Goal: Transaction & Acquisition: Purchase product/service

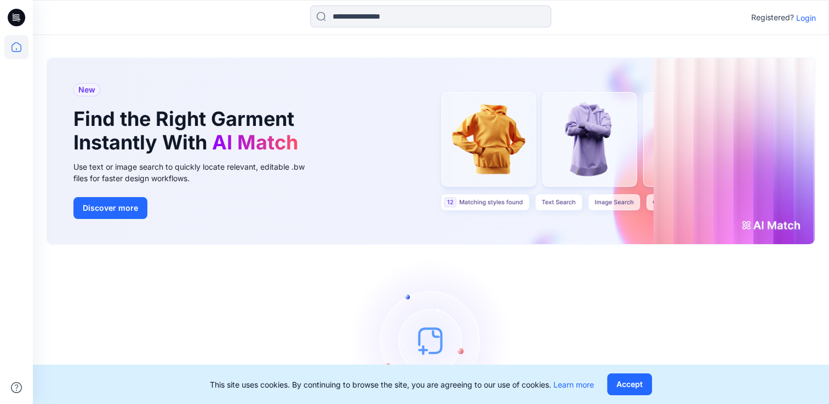
click at [13, 14] on icon at bounding box center [17, 18] width 18 height 18
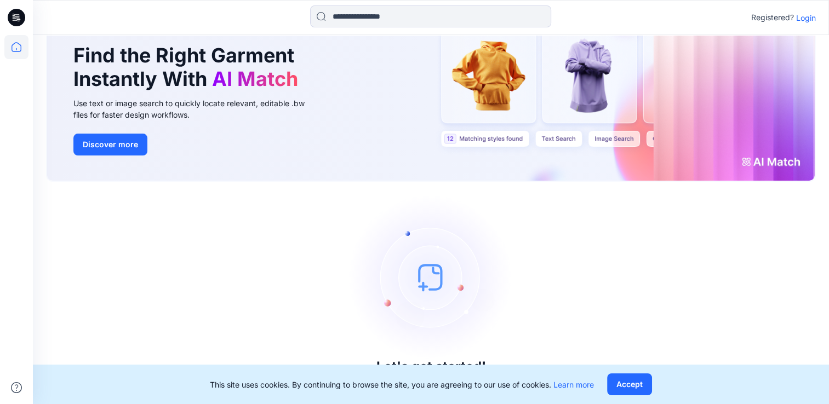
click at [18, 14] on icon at bounding box center [17, 18] width 18 height 18
click at [16, 44] on icon at bounding box center [16, 47] width 24 height 24
click at [19, 46] on icon at bounding box center [16, 47] width 24 height 24
click at [16, 50] on icon at bounding box center [16, 47] width 24 height 24
click at [18, 14] on icon at bounding box center [16, 14] width 5 height 1
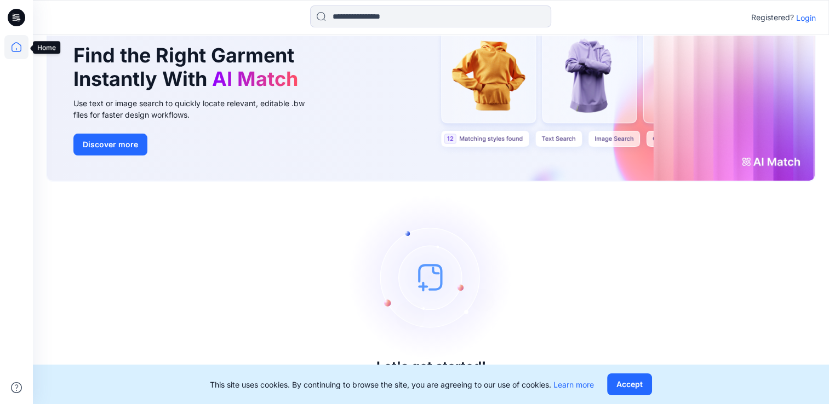
click at [18, 54] on icon at bounding box center [16, 47] width 24 height 24
click at [405, 17] on input at bounding box center [430, 16] width 241 height 22
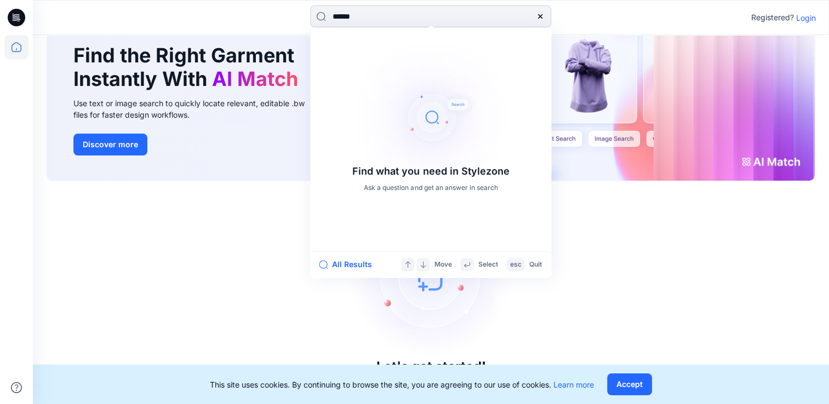
type input "******"
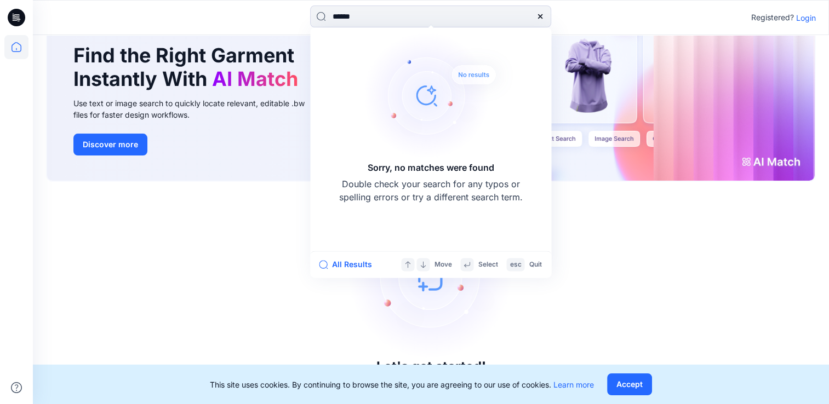
click at [666, 226] on div "Let's get started! Click New to add a style or create a folder." at bounding box center [431, 293] width 770 height 197
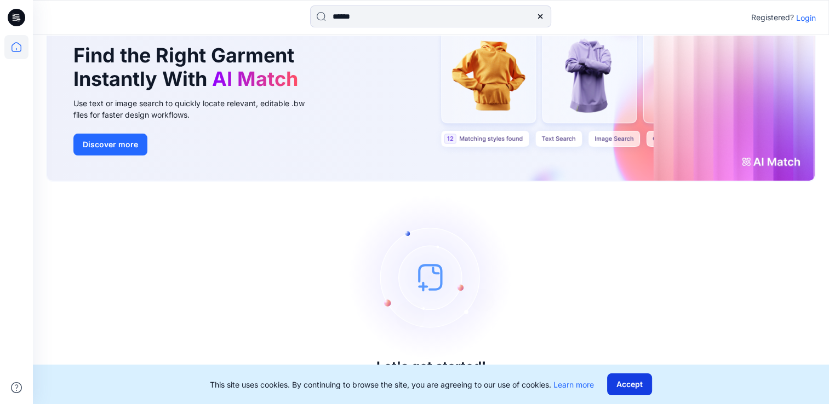
click at [647, 391] on button "Accept" at bounding box center [629, 385] width 45 height 22
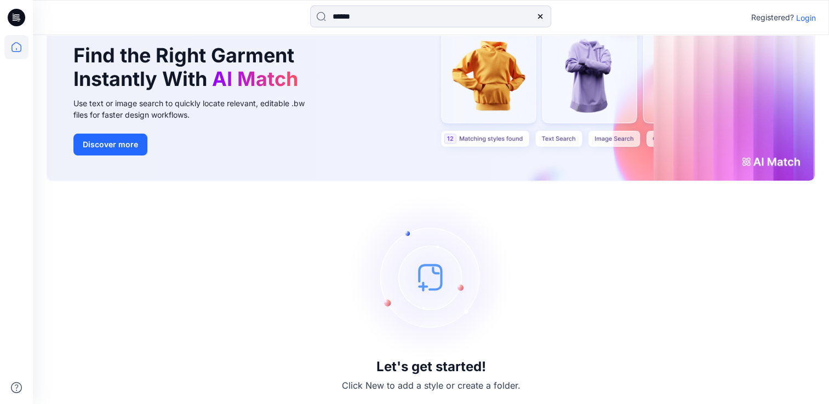
click at [576, 259] on div "Let's get started! Click New to add a style or create a folder." at bounding box center [431, 293] width 770 height 197
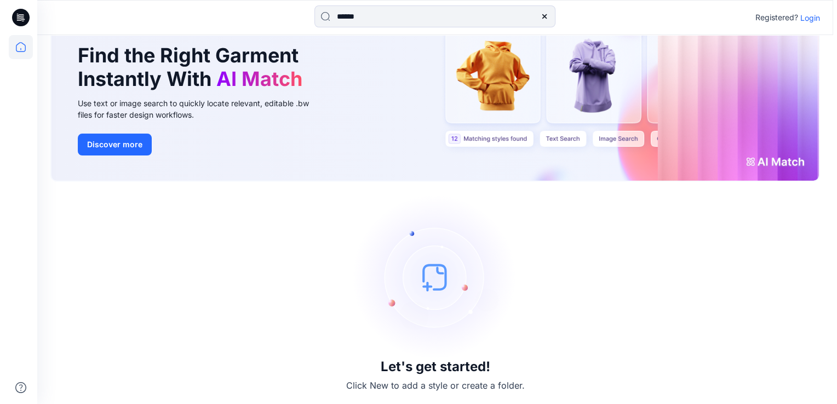
scroll to position [0, 0]
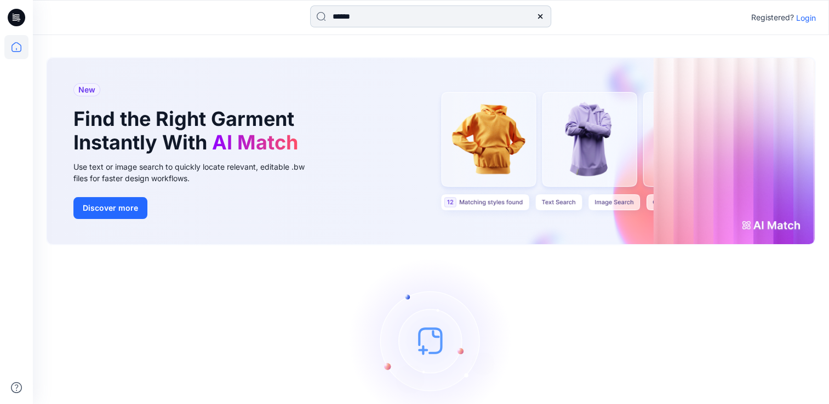
click at [392, 15] on input "******" at bounding box center [430, 16] width 241 height 22
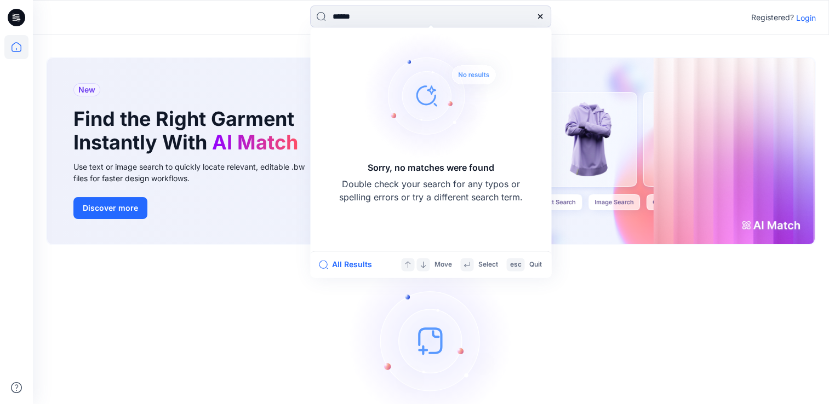
click at [123, 324] on div "Let's get started! Click New to add a style or create a folder." at bounding box center [431, 357] width 770 height 197
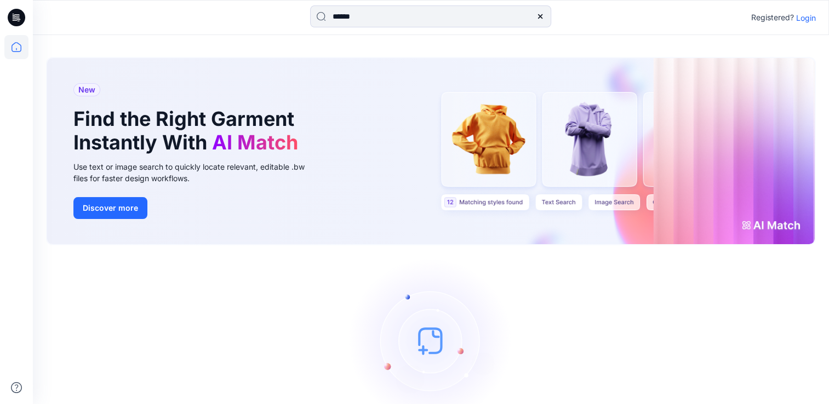
click at [108, 263] on div "Let's get started! Click New to add a style or create a folder." at bounding box center [431, 357] width 770 height 197
click at [803, 19] on p "Login" at bounding box center [806, 18] width 20 height 12
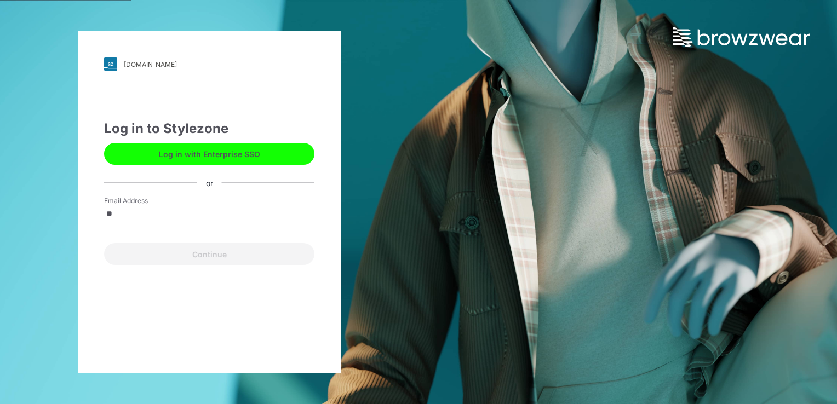
type input "**********"
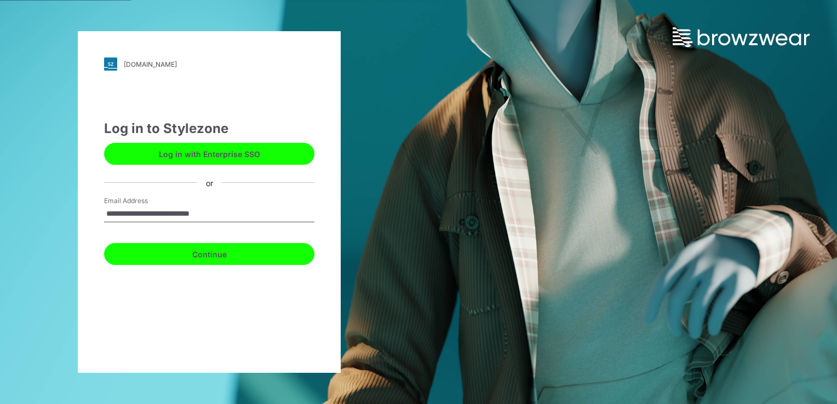
click at [183, 257] on button "Continue" at bounding box center [209, 254] width 210 height 22
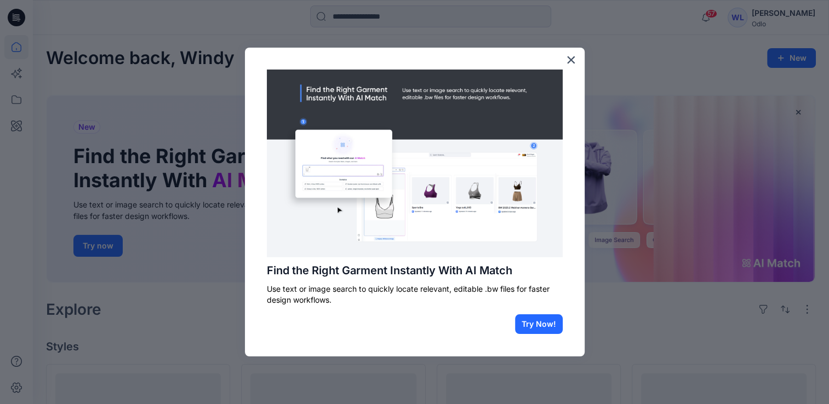
click at [576, 63] on button "×" at bounding box center [571, 60] width 10 height 18
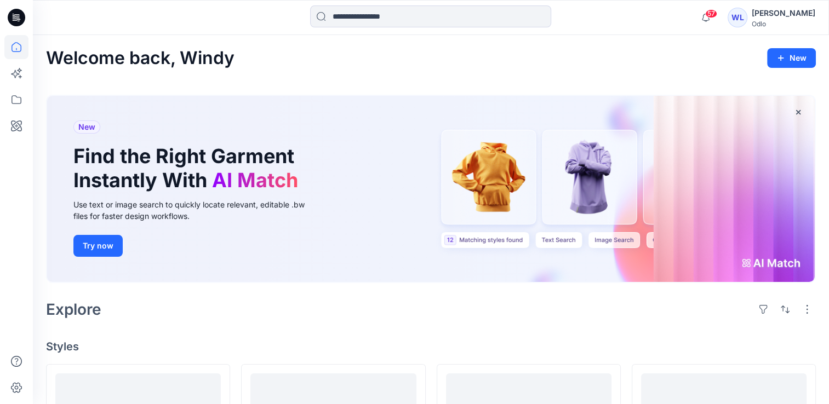
click at [14, 12] on icon at bounding box center [17, 18] width 18 height 18
click at [357, 14] on input at bounding box center [430, 16] width 241 height 22
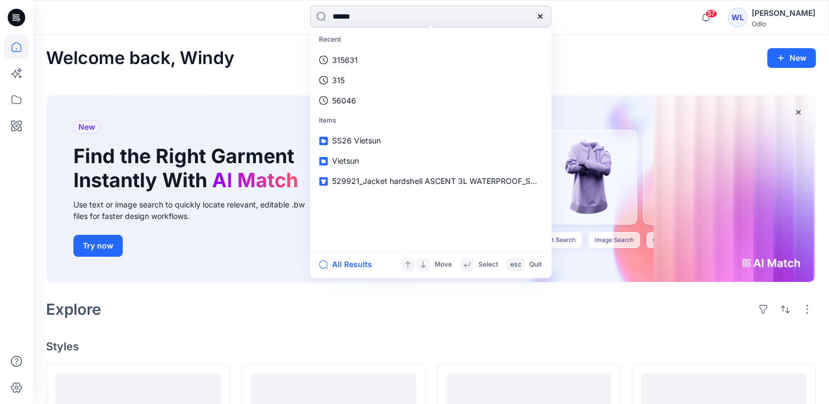
type input "******"
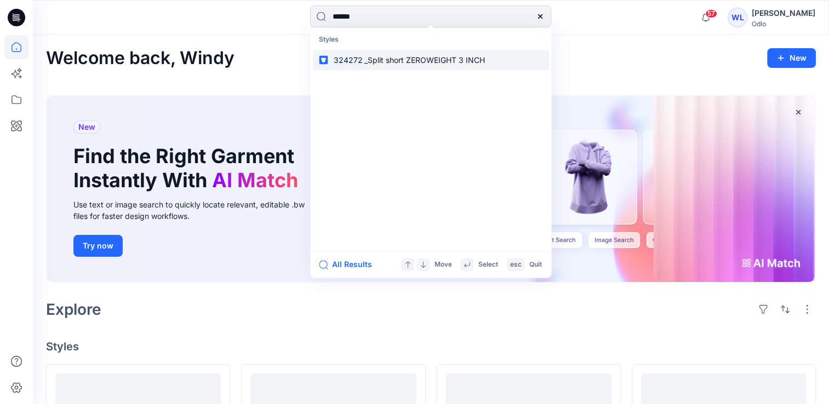
click at [407, 61] on span "_Split short ZEROWEIGHT 3 INCH" at bounding box center [424, 59] width 121 height 9
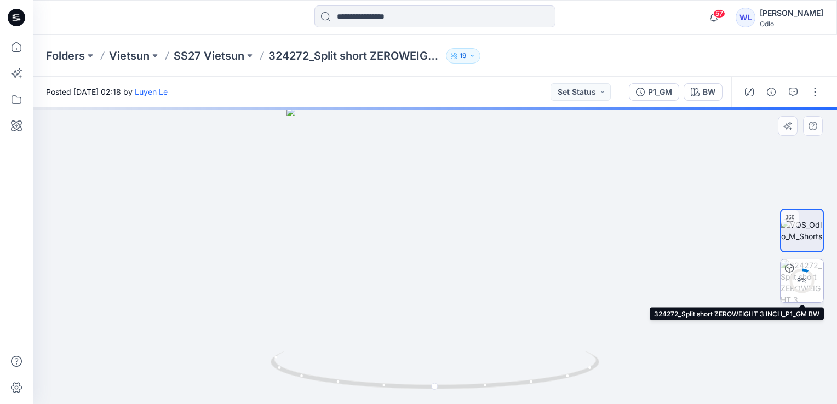
click at [803, 283] on div "9 %" at bounding box center [802, 280] width 26 height 9
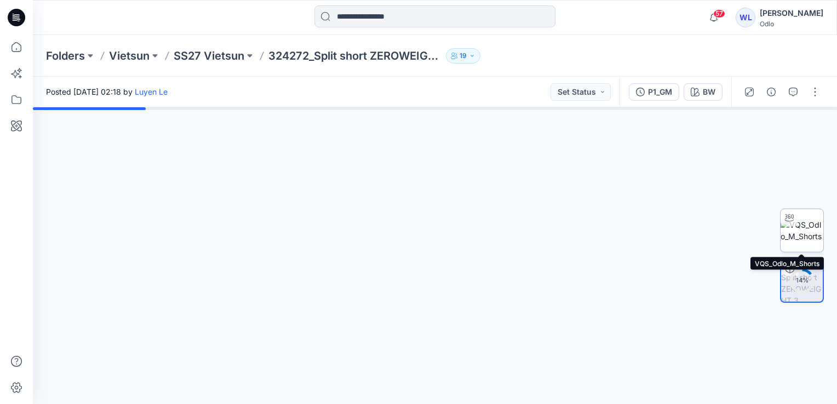
click at [800, 230] on img at bounding box center [802, 230] width 43 height 23
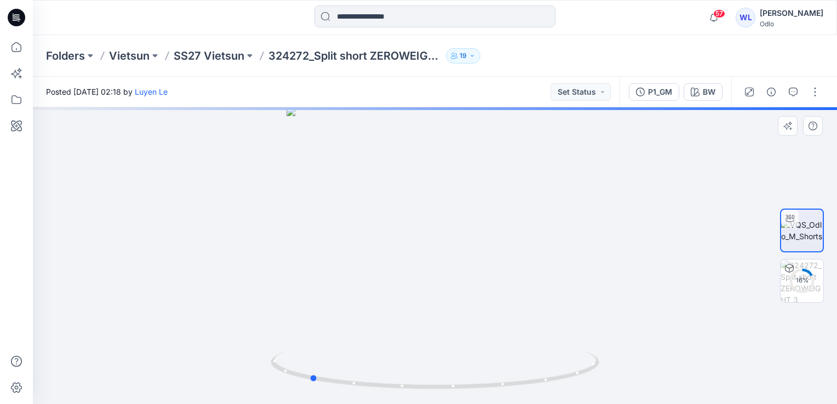
drag, startPoint x: 510, startPoint y: 266, endPoint x: 383, endPoint y: 293, distance: 129.4
click at [384, 294] on div at bounding box center [435, 255] width 805 height 297
drag, startPoint x: 400, startPoint y: 265, endPoint x: 445, endPoint y: 277, distance: 46.7
click at [445, 277] on div at bounding box center [435, 255] width 805 height 297
drag, startPoint x: 399, startPoint y: 275, endPoint x: 445, endPoint y: 279, distance: 45.7
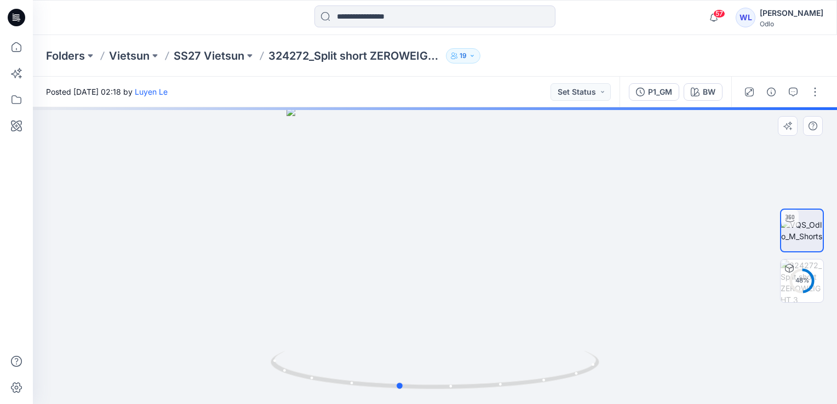
click at [445, 279] on div at bounding box center [435, 255] width 805 height 297
drag, startPoint x: 421, startPoint y: 267, endPoint x: 474, endPoint y: 271, distance: 53.3
click at [474, 271] on div at bounding box center [435, 255] width 805 height 297
drag, startPoint x: 495, startPoint y: 266, endPoint x: 414, endPoint y: 273, distance: 82.0
click at [414, 273] on div at bounding box center [435, 255] width 805 height 297
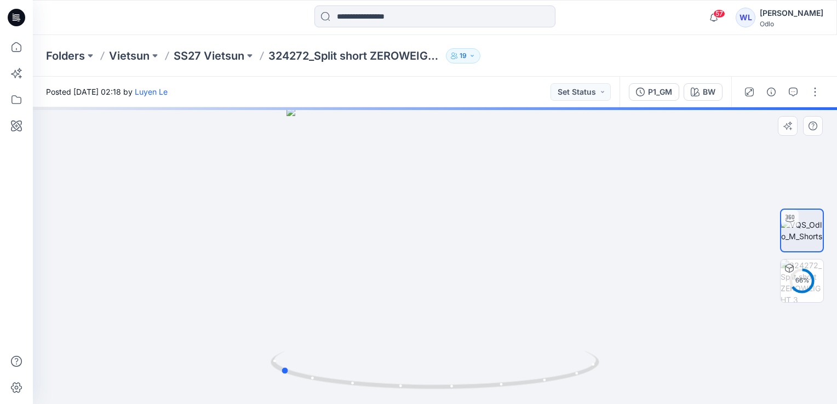
drag, startPoint x: 499, startPoint y: 254, endPoint x: 406, endPoint y: 258, distance: 92.7
click at [406, 258] on div at bounding box center [435, 255] width 805 height 297
drag, startPoint x: 478, startPoint y: 254, endPoint x: 393, endPoint y: 266, distance: 85.9
click at [393, 266] on div at bounding box center [435, 255] width 805 height 297
drag, startPoint x: 463, startPoint y: 255, endPoint x: 388, endPoint y: 263, distance: 74.9
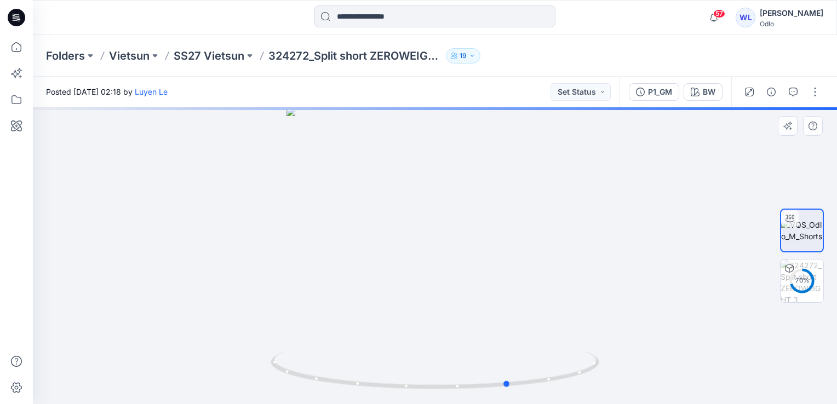
click at [390, 263] on div at bounding box center [435, 255] width 805 height 297
drag, startPoint x: 474, startPoint y: 260, endPoint x: 388, endPoint y: 266, distance: 85.8
click at [394, 266] on div at bounding box center [435, 255] width 805 height 297
drag, startPoint x: 471, startPoint y: 250, endPoint x: 417, endPoint y: 257, distance: 54.1
click at [417, 257] on div at bounding box center [435, 255] width 805 height 297
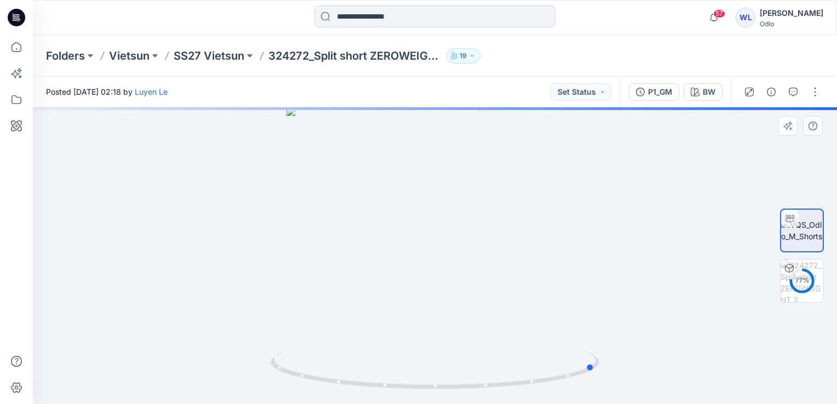
drag, startPoint x: 452, startPoint y: 260, endPoint x: 408, endPoint y: 266, distance: 44.3
click at [408, 266] on div at bounding box center [435, 255] width 805 height 297
drag, startPoint x: 465, startPoint y: 266, endPoint x: 428, endPoint y: 274, distance: 38.1
click at [428, 274] on div at bounding box center [435, 255] width 805 height 297
drag, startPoint x: 478, startPoint y: 265, endPoint x: 406, endPoint y: 275, distance: 73.1
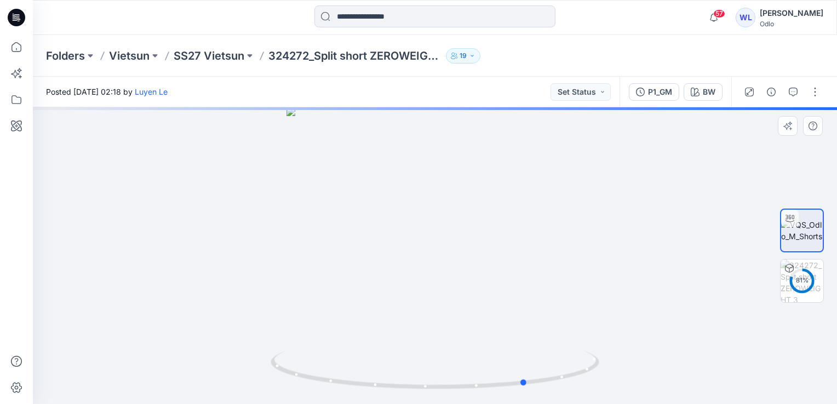
click at [406, 275] on div at bounding box center [435, 255] width 805 height 297
drag, startPoint x: 463, startPoint y: 262, endPoint x: 397, endPoint y: 274, distance: 67.4
click at [397, 274] on div at bounding box center [435, 255] width 805 height 297
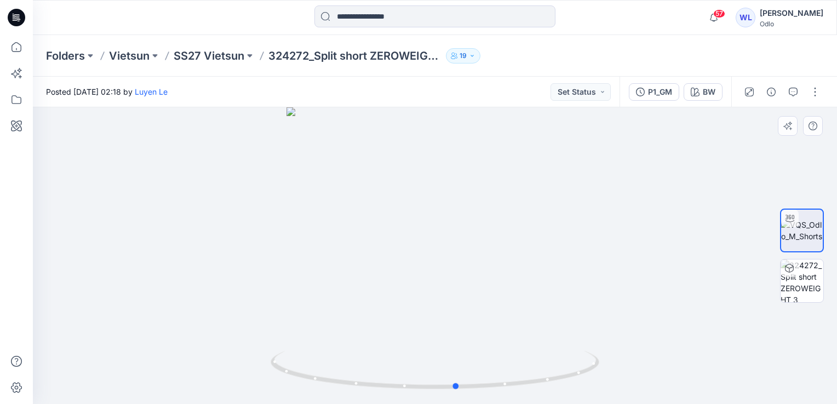
drag, startPoint x: 429, startPoint y: 264, endPoint x: 493, endPoint y: 264, distance: 64.7
click at [493, 264] on div at bounding box center [435, 255] width 805 height 297
drag, startPoint x: 488, startPoint y: 266, endPoint x: 403, endPoint y: 286, distance: 87.3
click at [403, 286] on div at bounding box center [435, 255] width 805 height 297
drag, startPoint x: 457, startPoint y: 271, endPoint x: 397, endPoint y: 277, distance: 60.0
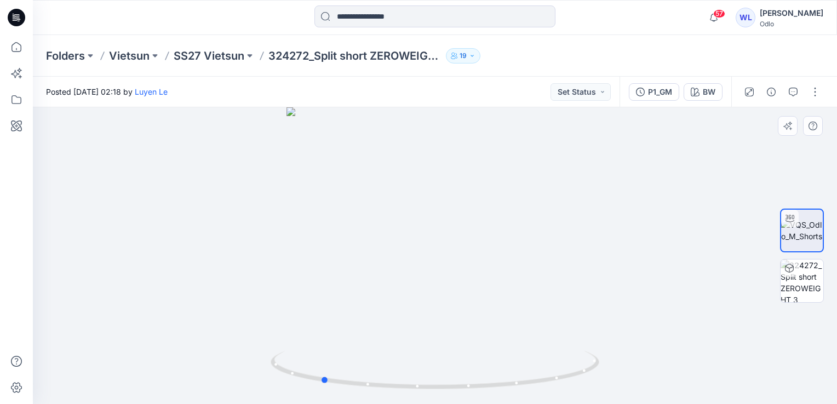
click at [397, 277] on div at bounding box center [435, 255] width 805 height 297
drag, startPoint x: 495, startPoint y: 263, endPoint x: 441, endPoint y: 264, distance: 54.8
click at [441, 264] on div at bounding box center [435, 255] width 805 height 297
drag, startPoint x: 475, startPoint y: 277, endPoint x: 446, endPoint y: 210, distance: 73.4
click at [446, 210] on div at bounding box center [435, 255] width 805 height 297
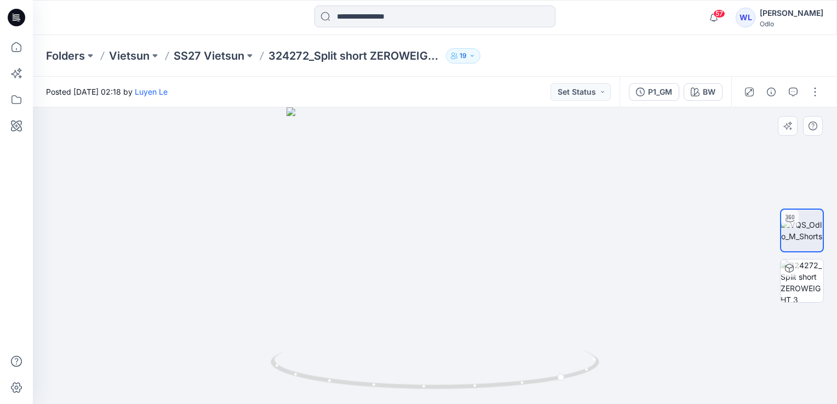
click at [375, 269] on div at bounding box center [435, 255] width 805 height 297
click at [797, 288] on img at bounding box center [802, 281] width 43 height 43
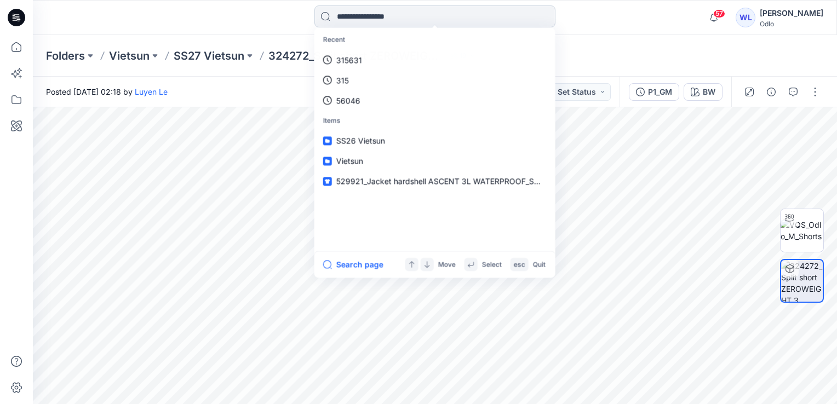
click at [401, 10] on input at bounding box center [435, 16] width 241 height 22
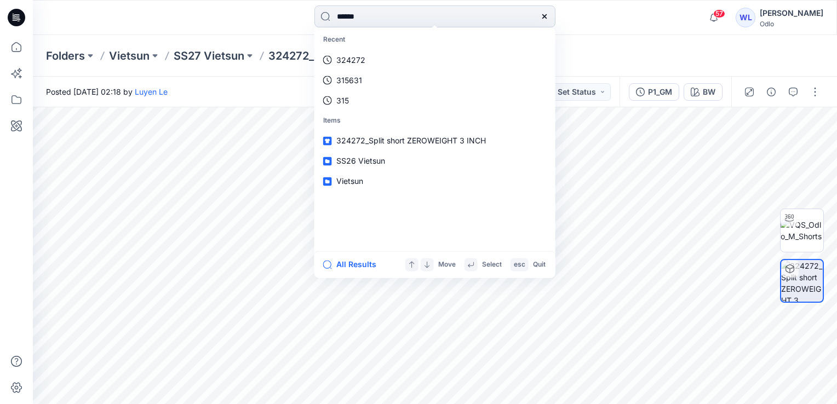
type input "******"
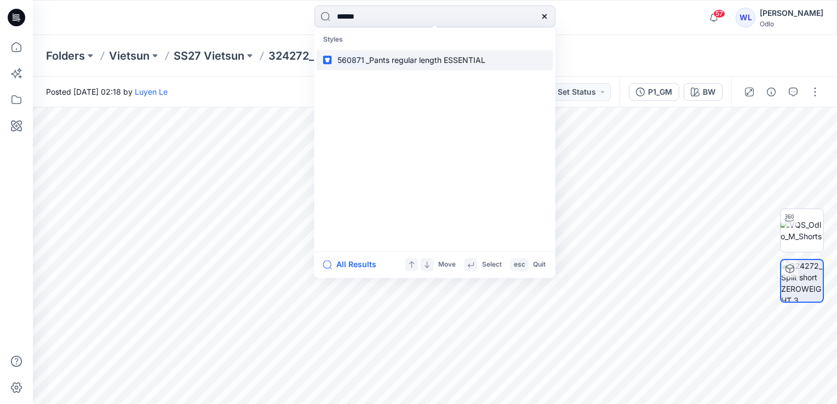
click at [395, 56] on span "_Pants regular length ESSENTIAL" at bounding box center [425, 59] width 119 height 9
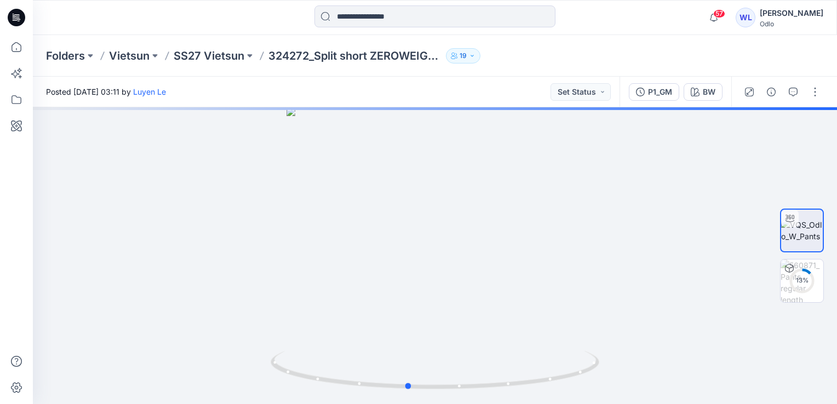
drag, startPoint x: 499, startPoint y: 240, endPoint x: 362, endPoint y: 242, distance: 137.0
click at [362, 242] on div at bounding box center [435, 255] width 805 height 297
drag, startPoint x: 475, startPoint y: 214, endPoint x: 367, endPoint y: 213, distance: 108.5
click at [367, 213] on div at bounding box center [435, 255] width 805 height 297
drag, startPoint x: 437, startPoint y: 221, endPoint x: 394, endPoint y: 222, distance: 43.3
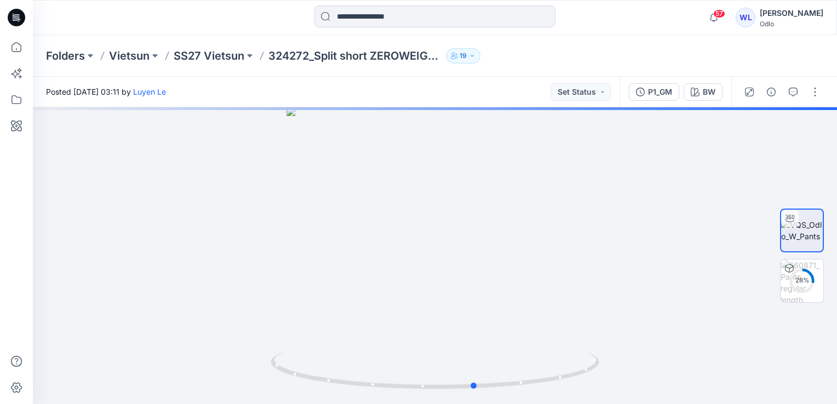
click at [394, 222] on div at bounding box center [435, 255] width 805 height 297
drag, startPoint x: 468, startPoint y: 244, endPoint x: 366, endPoint y: 234, distance: 102.5
click at [366, 234] on div at bounding box center [435, 255] width 805 height 297
drag, startPoint x: 440, startPoint y: 237, endPoint x: 344, endPoint y: 229, distance: 96.8
click at [344, 229] on div at bounding box center [435, 255] width 805 height 297
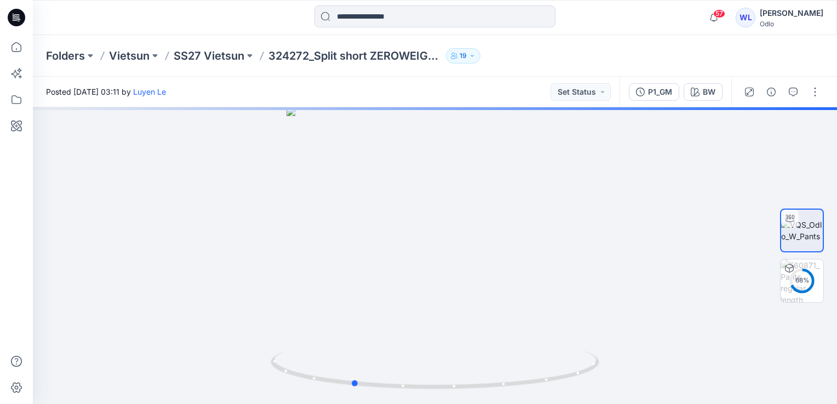
drag, startPoint x: 443, startPoint y: 245, endPoint x: 520, endPoint y: 239, distance: 76.4
click at [519, 239] on div at bounding box center [435, 255] width 805 height 297
drag, startPoint x: 482, startPoint y: 241, endPoint x: 407, endPoint y: 246, distance: 74.7
click at [407, 246] on div at bounding box center [435, 255] width 805 height 297
drag, startPoint x: 491, startPoint y: 280, endPoint x: 480, endPoint y: 205, distance: 76.0
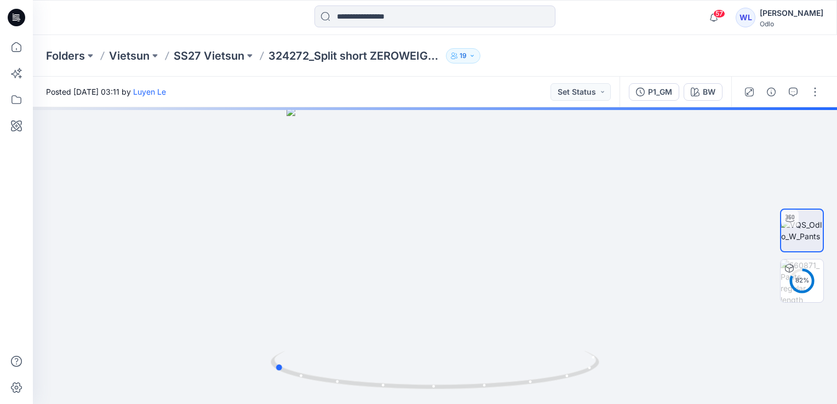
click at [480, 205] on div at bounding box center [435, 255] width 805 height 297
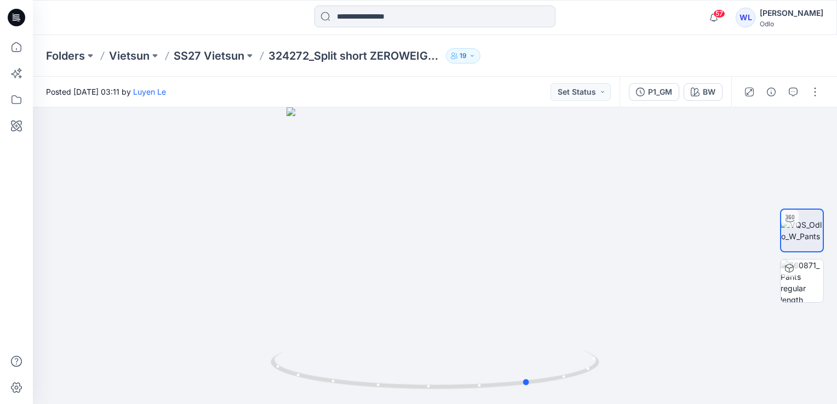
drag, startPoint x: 421, startPoint y: 221, endPoint x: 355, endPoint y: 224, distance: 65.8
click at [355, 224] on div at bounding box center [435, 255] width 805 height 297
drag, startPoint x: 410, startPoint y: 225, endPoint x: 369, endPoint y: 225, distance: 40.6
click at [369, 225] on div at bounding box center [435, 255] width 805 height 297
click at [808, 280] on img at bounding box center [802, 281] width 43 height 43
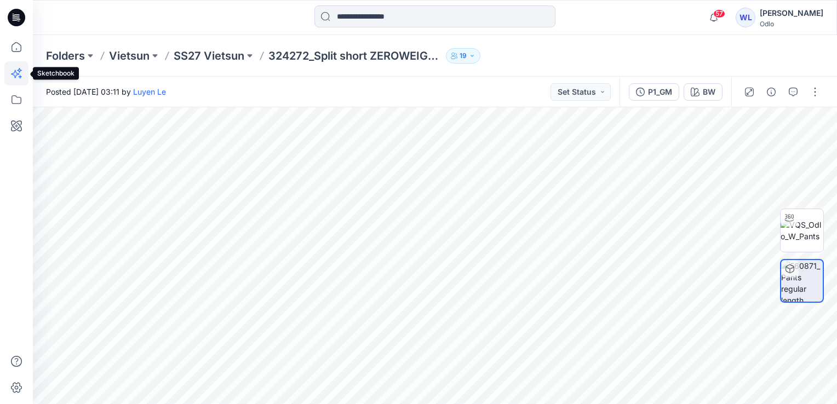
click at [18, 73] on icon at bounding box center [16, 73] width 24 height 24
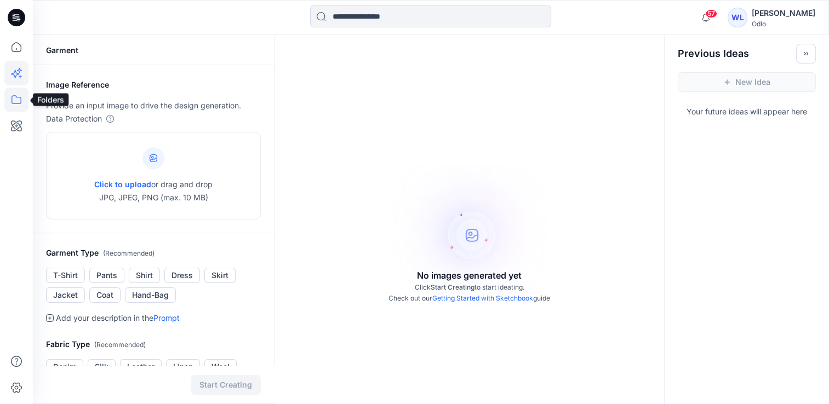
drag, startPoint x: 15, startPoint y: 95, endPoint x: 15, endPoint y: 101, distance: 6.0
click at [15, 96] on icon at bounding box center [16, 100] width 24 height 24
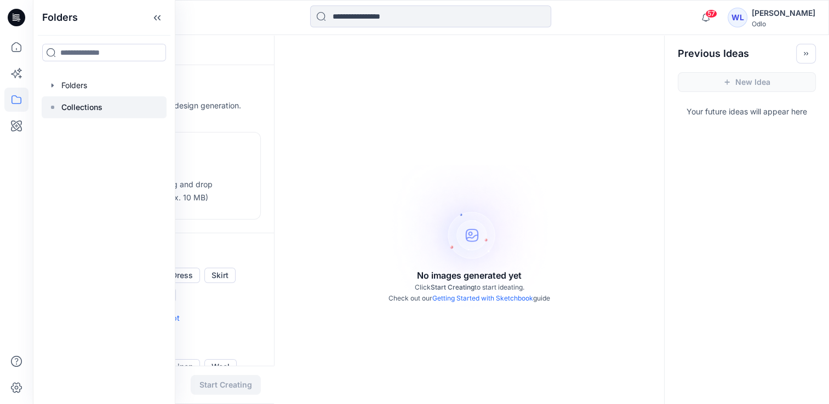
click at [99, 109] on p "Collections" at bounding box center [81, 107] width 41 height 13
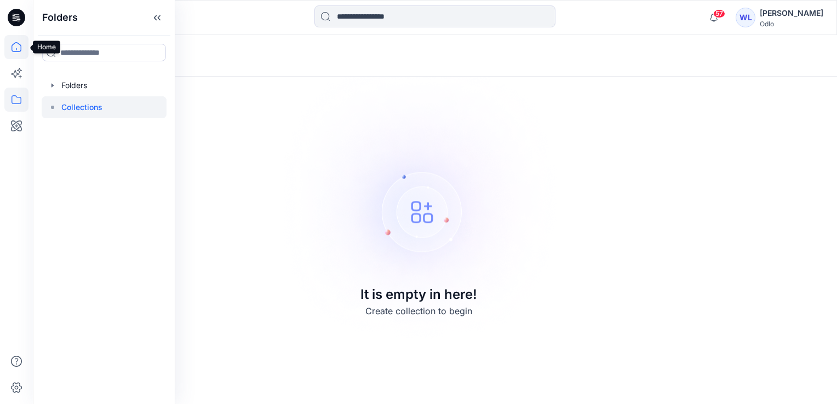
click at [11, 49] on icon at bounding box center [16, 47] width 24 height 24
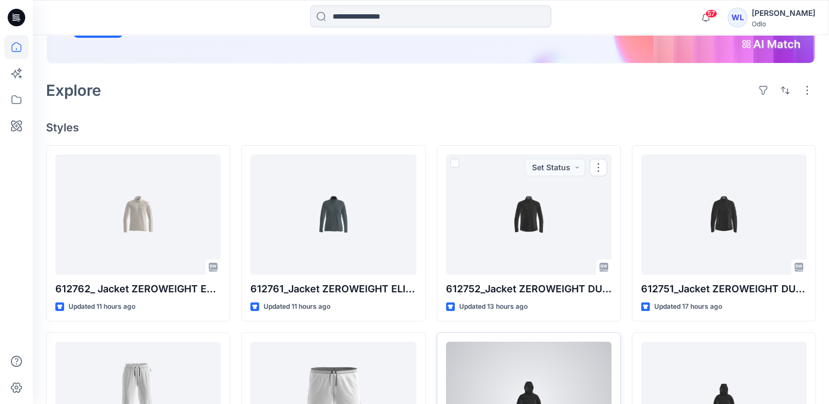
scroll to position [384, 0]
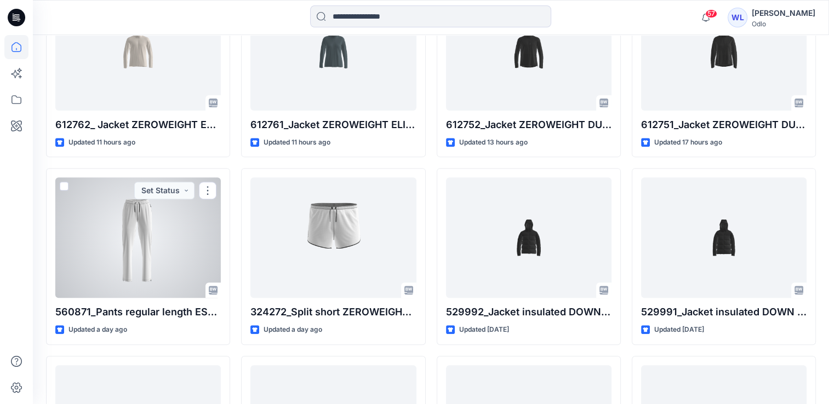
drag, startPoint x: 117, startPoint y: 254, endPoint x: 195, endPoint y: 253, distance: 77.8
click at [117, 254] on div at bounding box center [138, 238] width 166 height 121
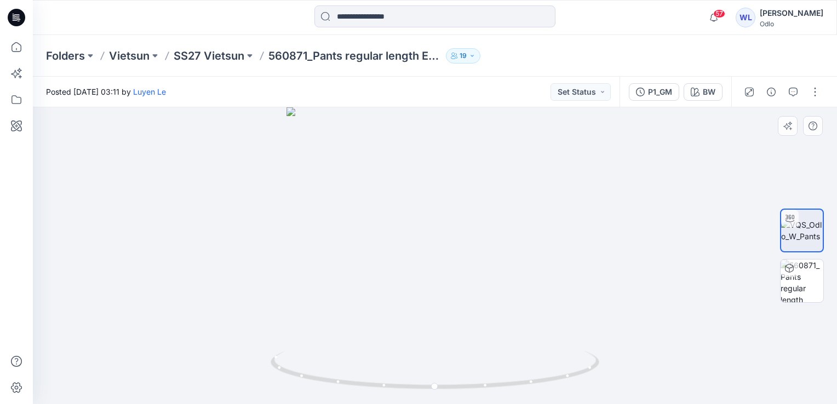
drag, startPoint x: 516, startPoint y: 244, endPoint x: 299, endPoint y: 247, distance: 216.5
click at [299, 247] on div at bounding box center [435, 255] width 805 height 297
drag, startPoint x: 477, startPoint y: 281, endPoint x: 398, endPoint y: 273, distance: 79.3
click at [398, 273] on div at bounding box center [435, 255] width 805 height 297
drag, startPoint x: 448, startPoint y: 265, endPoint x: 361, endPoint y: 256, distance: 88.1
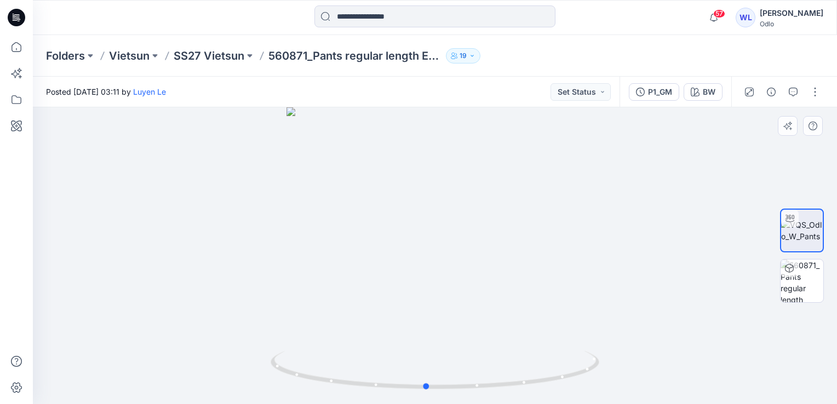
click at [361, 256] on div at bounding box center [435, 255] width 805 height 297
drag, startPoint x: 453, startPoint y: 254, endPoint x: 467, endPoint y: 223, distance: 34.1
click at [467, 223] on div at bounding box center [435, 255] width 805 height 297
drag, startPoint x: 470, startPoint y: 247, endPoint x: 350, endPoint y: 225, distance: 122.5
click at [350, 225] on div at bounding box center [435, 255] width 805 height 297
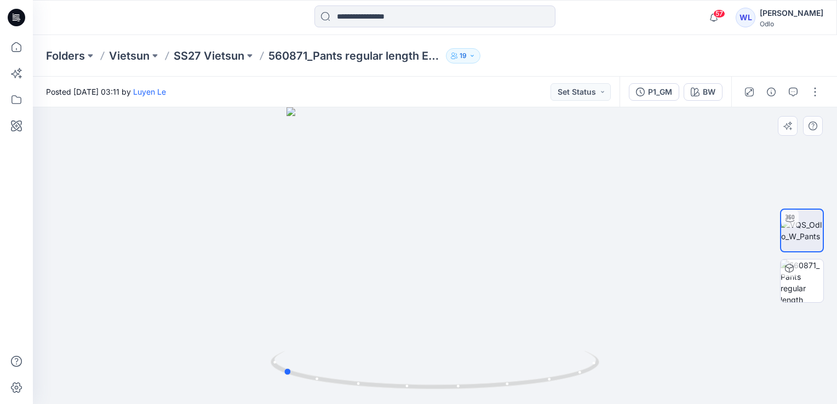
drag, startPoint x: 435, startPoint y: 275, endPoint x: 485, endPoint y: 278, distance: 50.5
click at [485, 278] on div at bounding box center [435, 255] width 805 height 297
drag, startPoint x: 463, startPoint y: 223, endPoint x: 465, endPoint y: 191, distance: 31.9
click at [465, 191] on div at bounding box center [435, 255] width 805 height 297
drag, startPoint x: 440, startPoint y: 290, endPoint x: 478, endPoint y: 288, distance: 37.9
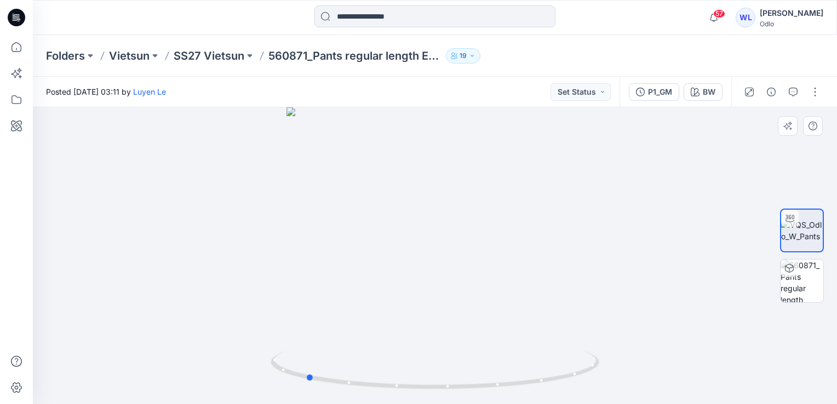
click at [478, 288] on div at bounding box center [435, 255] width 805 height 297
drag, startPoint x: 477, startPoint y: 275, endPoint x: 363, endPoint y: 271, distance: 114.1
click at [363, 271] on div at bounding box center [435, 255] width 805 height 297
drag, startPoint x: 441, startPoint y: 280, endPoint x: 370, endPoint y: 282, distance: 70.7
click at [370, 282] on div at bounding box center [435, 255] width 805 height 297
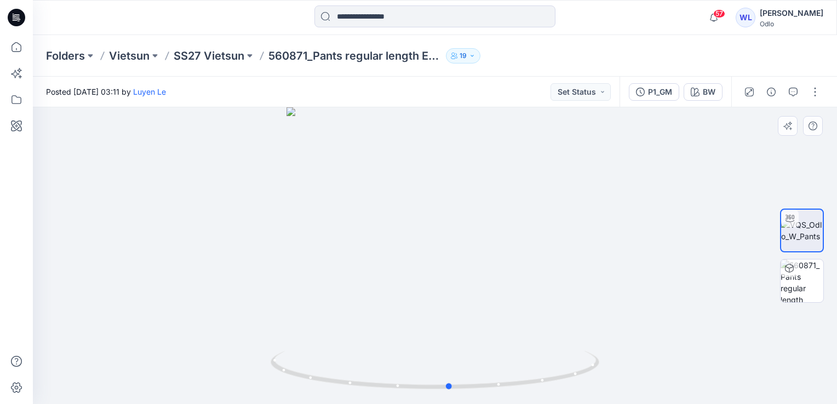
drag, startPoint x: 407, startPoint y: 267, endPoint x: 510, endPoint y: 276, distance: 103.9
click at [510, 276] on div at bounding box center [435, 255] width 805 height 297
drag, startPoint x: 438, startPoint y: 262, endPoint x: 492, endPoint y: 262, distance: 53.2
click at [492, 262] on div at bounding box center [435, 255] width 805 height 297
drag, startPoint x: 421, startPoint y: 253, endPoint x: 482, endPoint y: 259, distance: 61.7
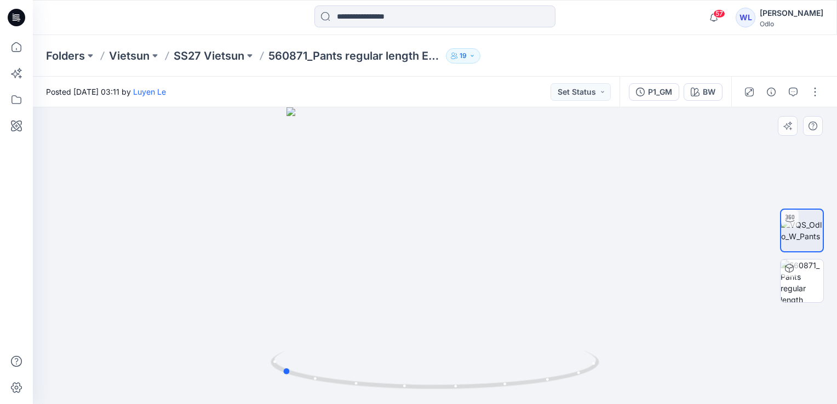
click at [482, 259] on div at bounding box center [435, 255] width 805 height 297
drag, startPoint x: 447, startPoint y: 255, endPoint x: 499, endPoint y: 282, distance: 58.6
click at [499, 282] on div at bounding box center [435, 255] width 805 height 297
click at [814, 294] on img at bounding box center [802, 281] width 43 height 43
